Goal: Manage account settings

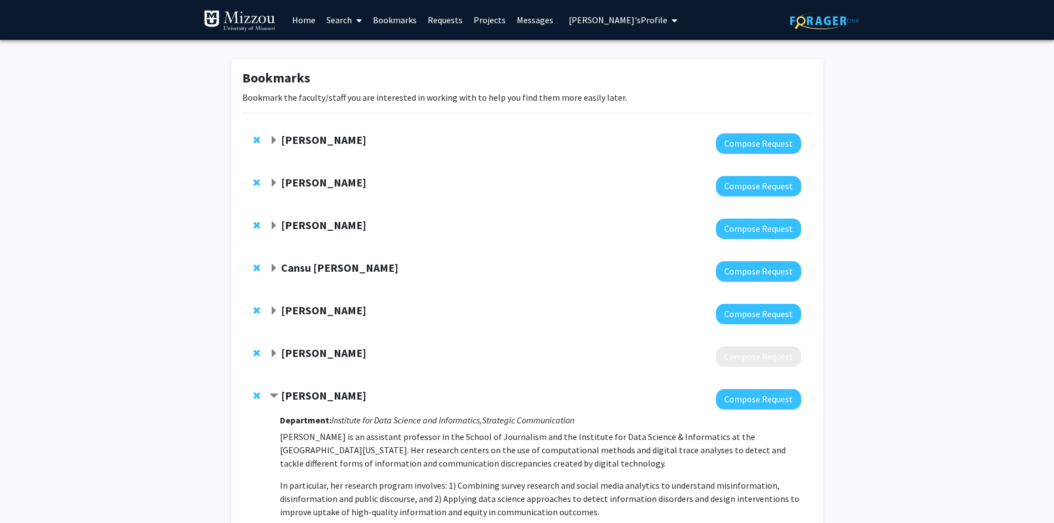
click at [609, 21] on span "[PERSON_NAME]'s Profile" at bounding box center [618, 19] width 99 height 11
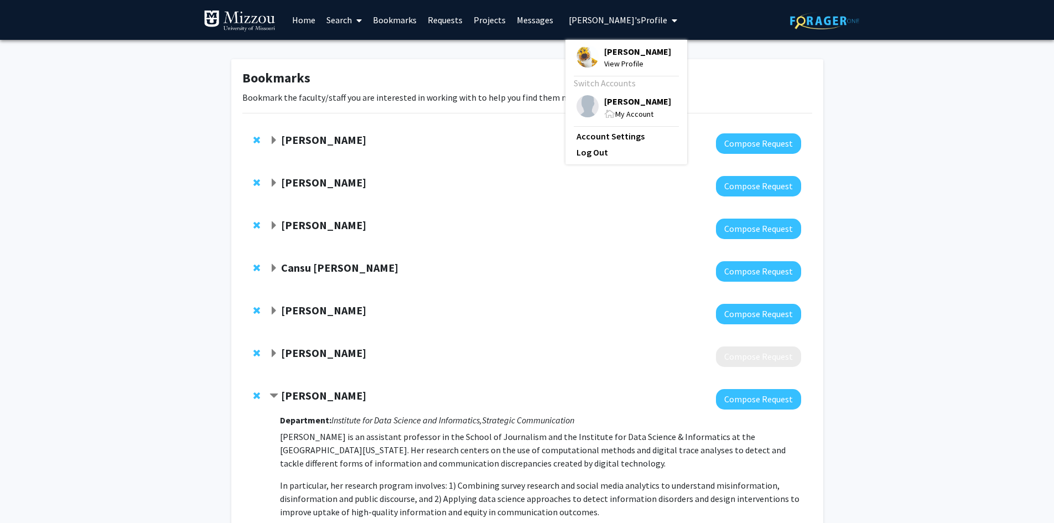
click at [610, 102] on span "[PERSON_NAME]" at bounding box center [637, 101] width 67 height 12
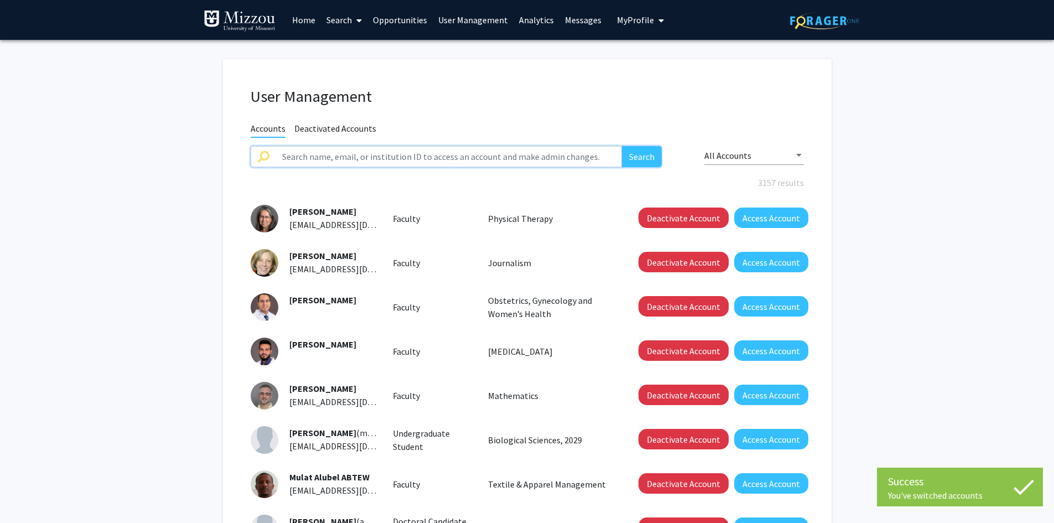
click at [478, 157] on input "text" at bounding box center [449, 156] width 347 height 21
type input "[PERSON_NAME]"
click at [622, 146] on button "Search" at bounding box center [642, 156] width 40 height 21
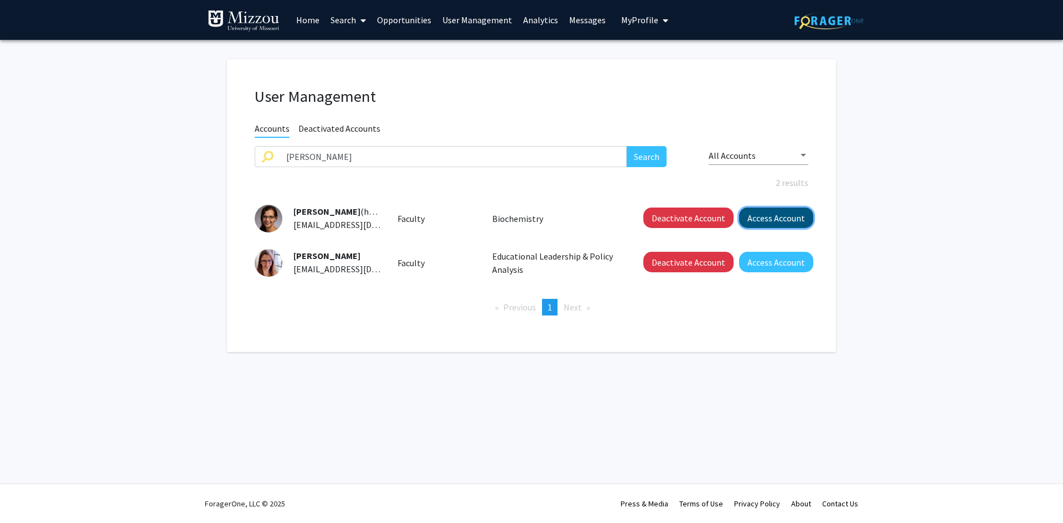
click at [753, 222] on button "Access Account" at bounding box center [776, 218] width 74 height 20
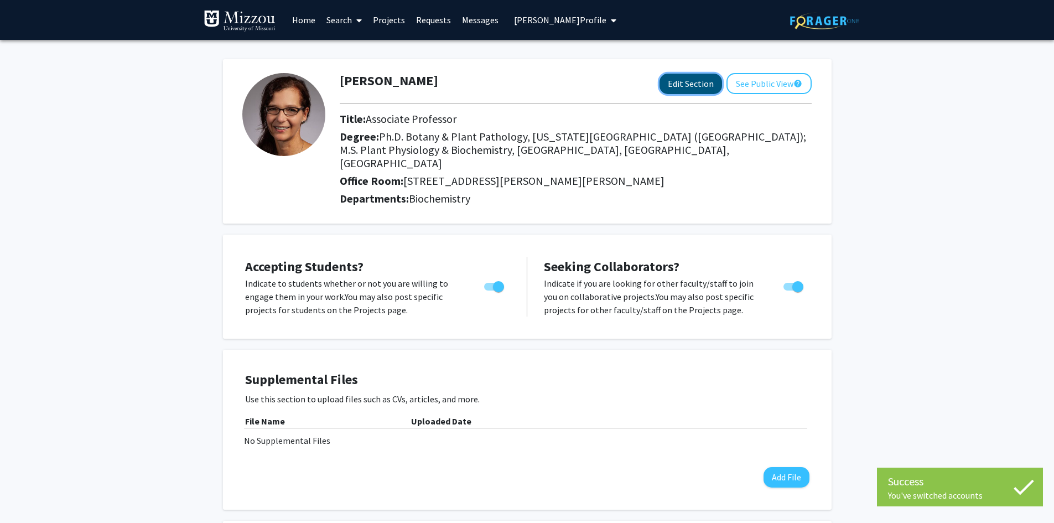
click at [680, 86] on button "Edit Section" at bounding box center [691, 84] width 63 height 20
